Goal: Task Accomplishment & Management: Use online tool/utility

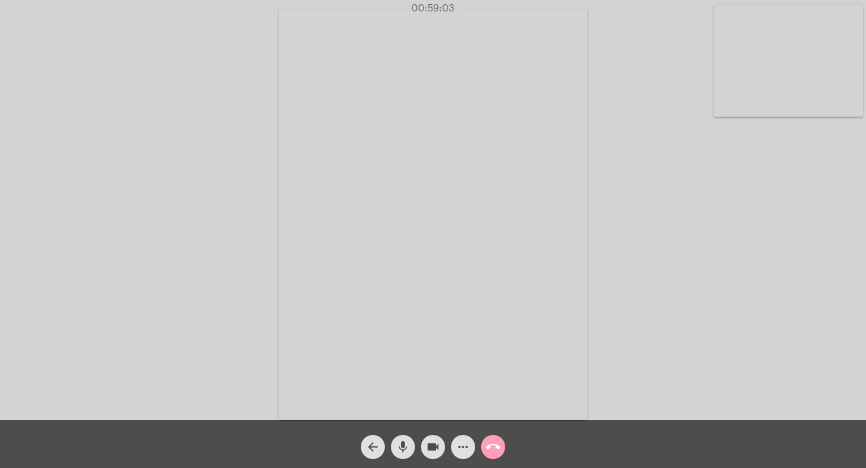
click at [494, 435] on span "call_end" at bounding box center [493, 447] width 14 height 24
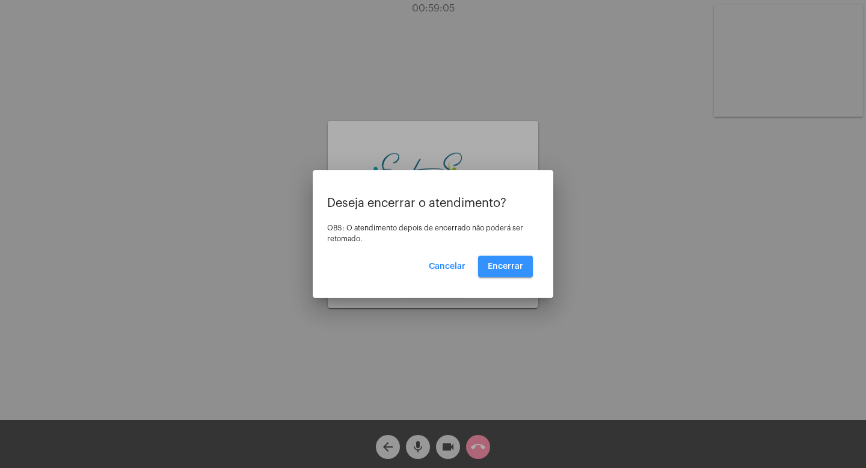
click at [503, 265] on span "Encerrar" at bounding box center [505, 266] width 35 height 8
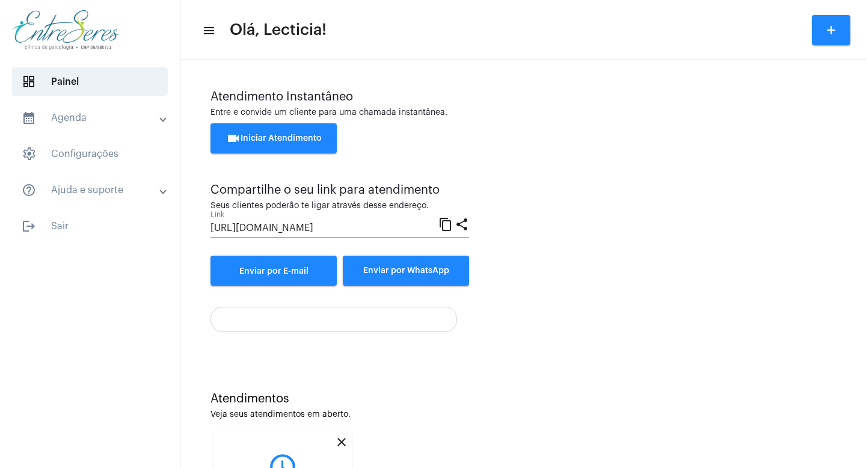
click at [299, 395] on div "Atendimentos" at bounding box center [522, 398] width 625 height 13
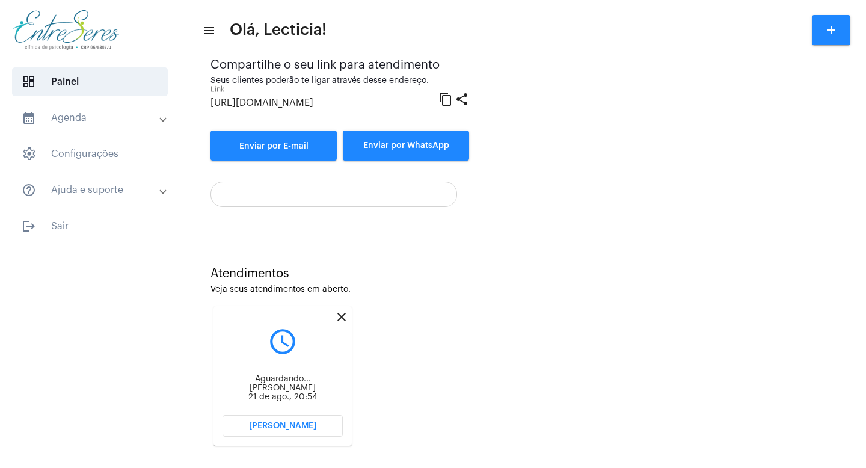
scroll to position [136, 0]
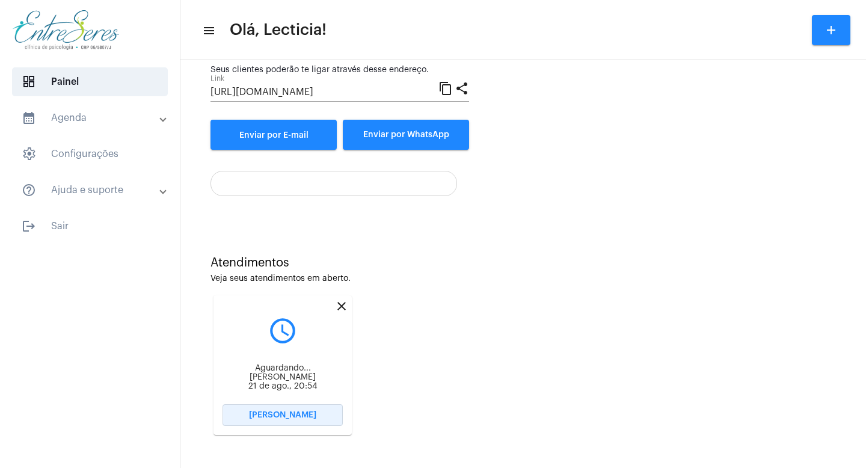
click at [300, 415] on span "[PERSON_NAME]" at bounding box center [282, 415] width 67 height 8
